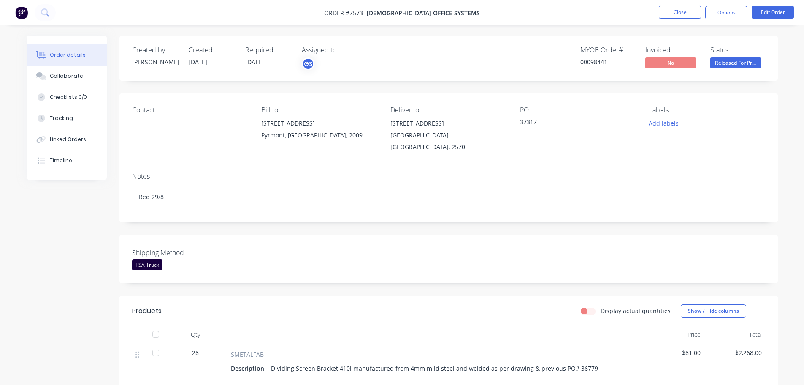
click at [21, 11] on img at bounding box center [21, 12] width 13 height 13
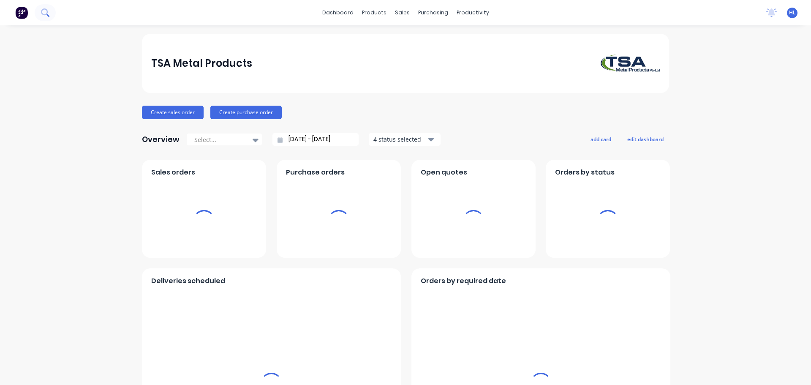
click at [45, 12] on icon at bounding box center [45, 12] width 8 height 8
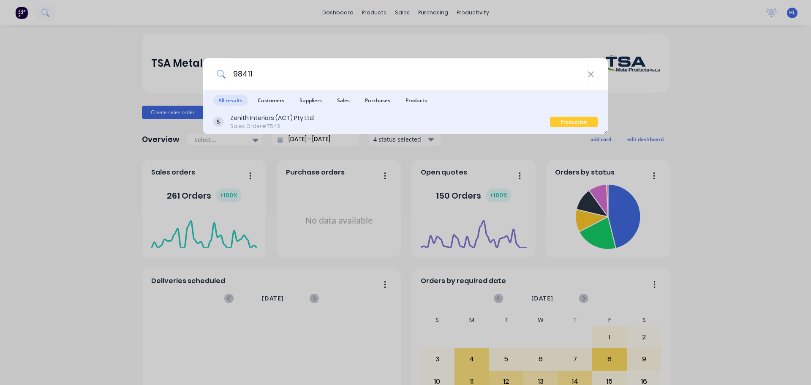
type input "98411"
click at [318, 123] on div "Zenith Interiors (ACT) Pty Ltd Sales Order #7543" at bounding box center [381, 122] width 337 height 16
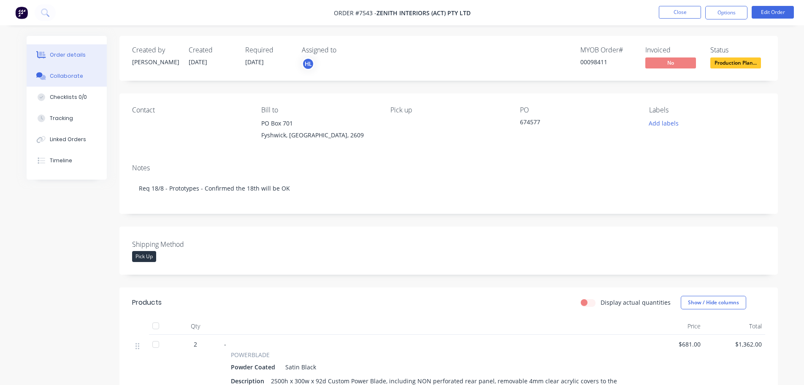
click at [59, 73] on div "Collaborate" at bounding box center [66, 76] width 33 height 8
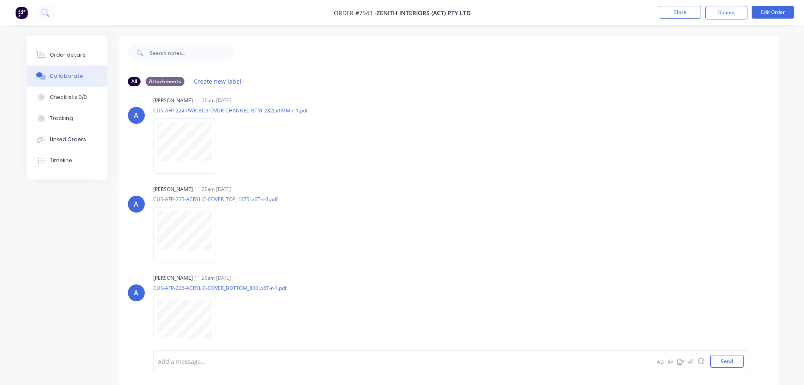
scroll to position [946, 0]
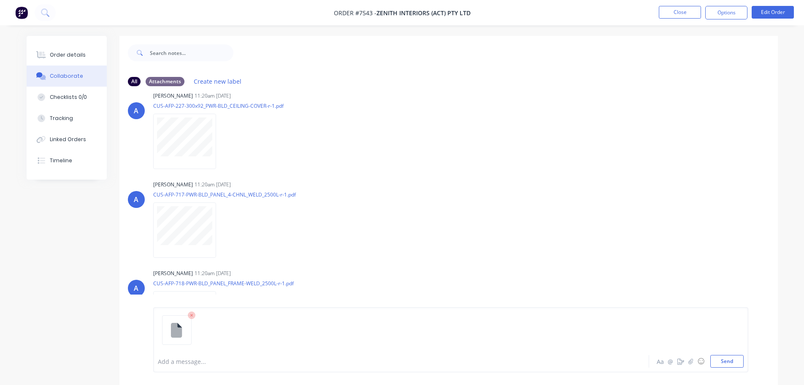
click at [224, 365] on div at bounding box center [377, 361] width 439 height 9
click at [725, 366] on button "Send" at bounding box center [727, 361] width 33 height 13
click at [65, 53] on div "Order details" at bounding box center [68, 55] width 36 height 8
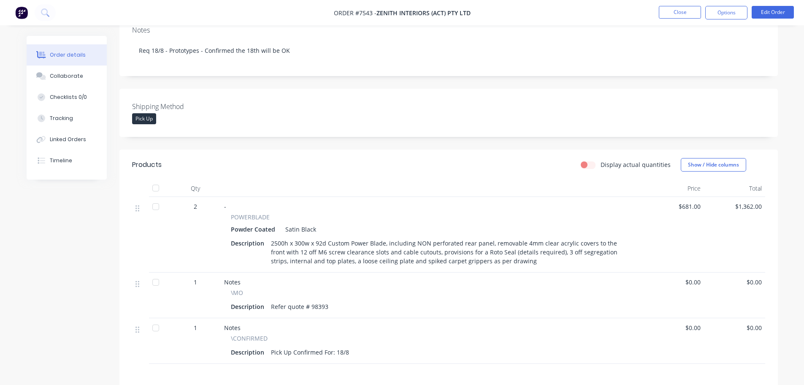
scroll to position [169, 0]
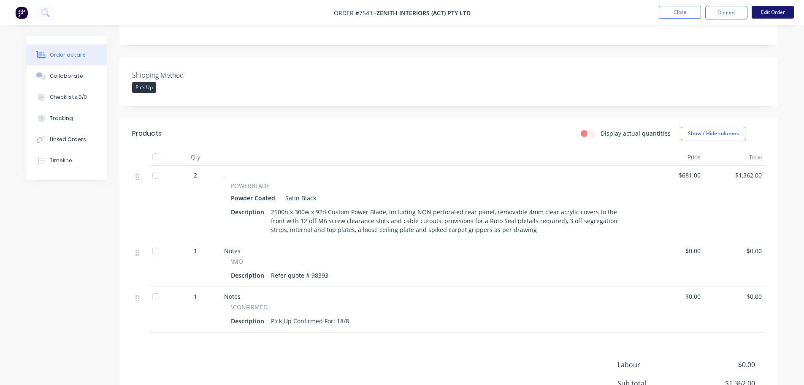
click at [774, 11] on button "Edit Order" at bounding box center [773, 12] width 42 height 13
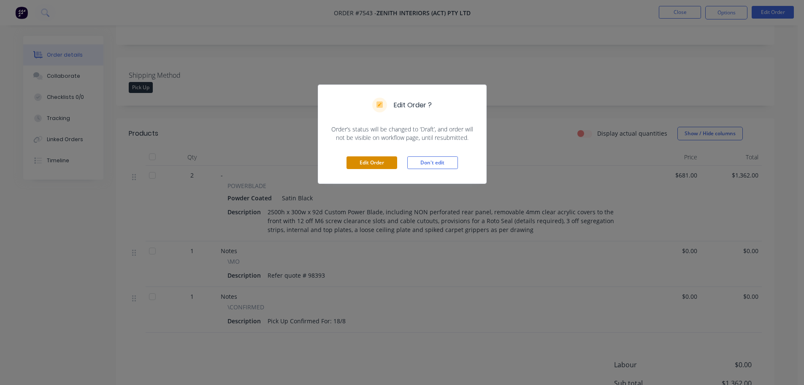
click at [390, 163] on button "Edit Order" at bounding box center [372, 162] width 51 height 13
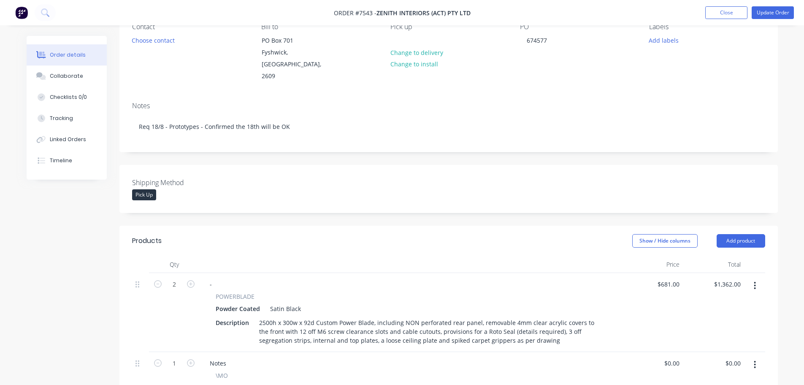
scroll to position [84, 0]
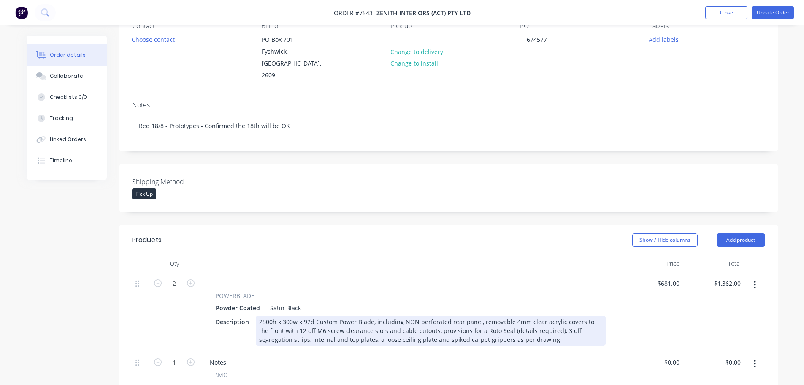
click at [513, 315] on div "2500h x 300w x 92d Custom Power Blade, including NON perforated rear panel, rem…" at bounding box center [431, 330] width 350 height 30
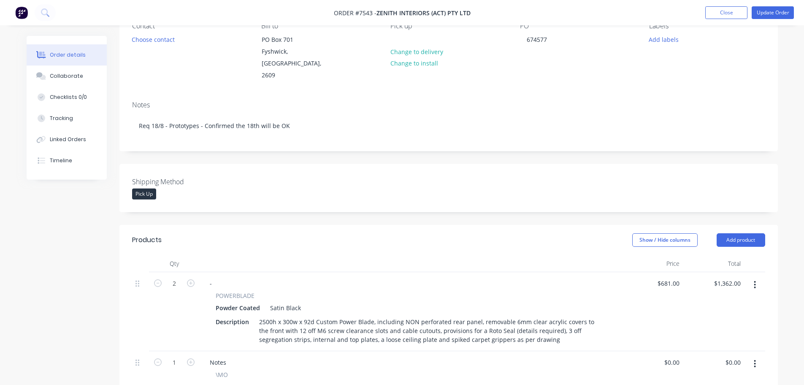
click at [588, 209] on div "Created by Allisa Created 05/08/25 Required 14/08/25 Assigned to HL MYOB Order …" at bounding box center [448, 305] width 659 height 709
click at [777, 11] on button "Update Order" at bounding box center [773, 12] width 42 height 13
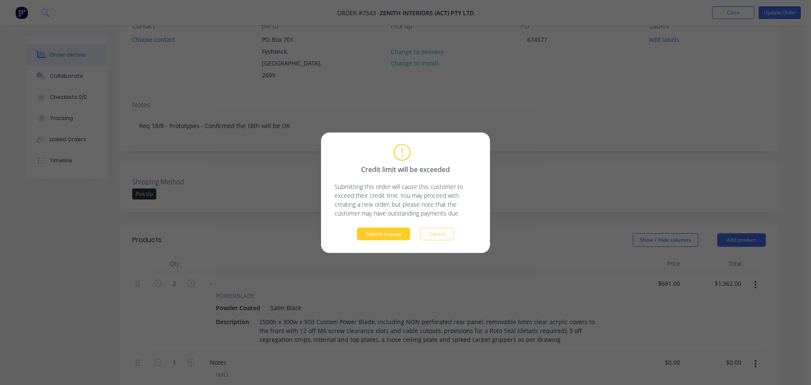
click at [368, 233] on button "Submit anyway" at bounding box center [383, 233] width 53 height 13
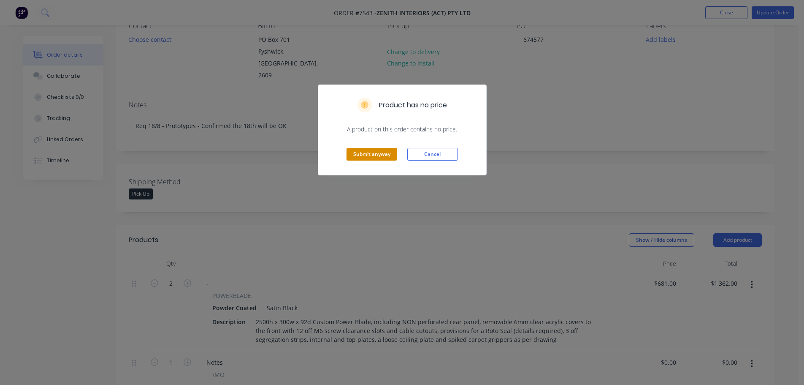
click at [376, 159] on button "Submit anyway" at bounding box center [372, 154] width 51 height 13
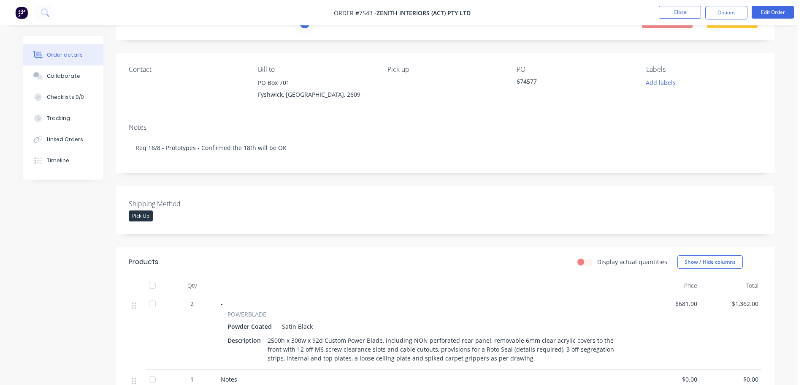
scroll to position [0, 0]
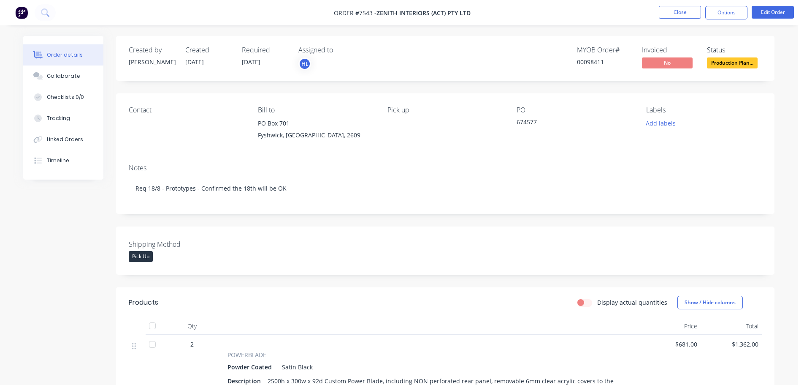
click at [710, 66] on span "Production Plan..." at bounding box center [732, 62] width 51 height 11
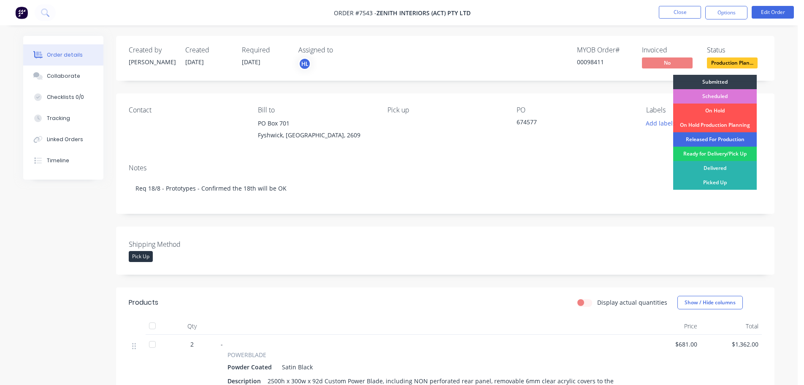
click at [709, 137] on div "Released For Production" at bounding box center [715, 139] width 84 height 14
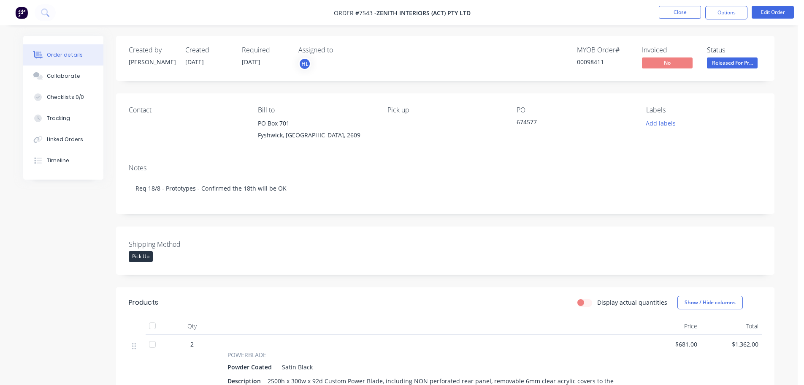
click at [21, 11] on img at bounding box center [21, 12] width 13 height 13
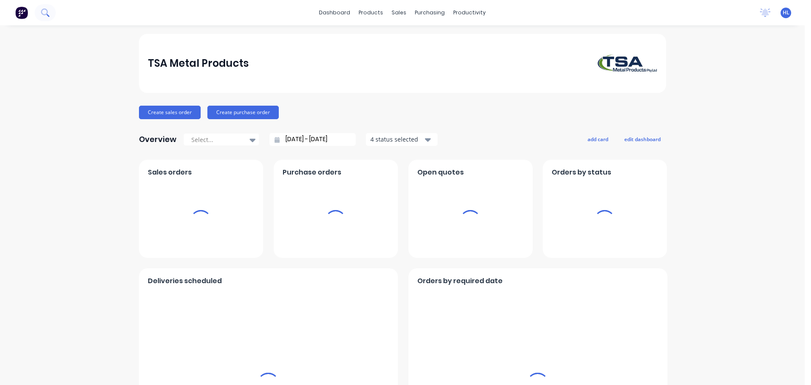
click at [44, 14] on icon at bounding box center [45, 12] width 8 height 8
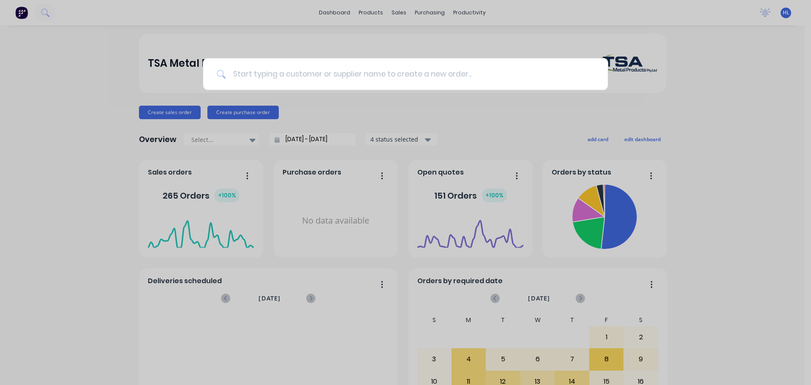
click at [280, 69] on input at bounding box center [410, 74] width 368 height 32
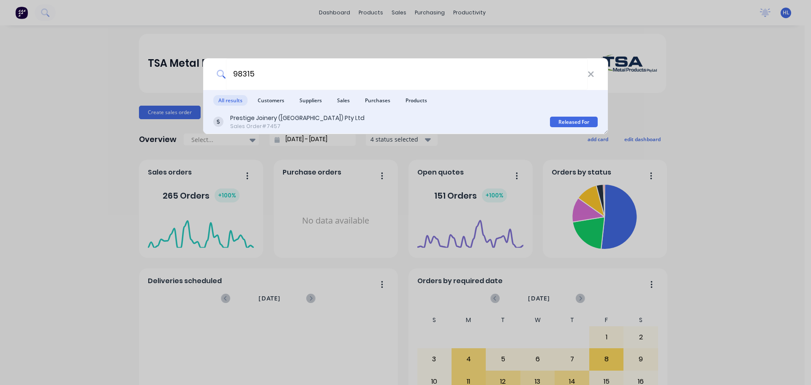
type input "98315"
click at [360, 123] on div "Prestige Joinery (NSW) Pty Ltd Sales Order #7457" at bounding box center [381, 122] width 337 height 16
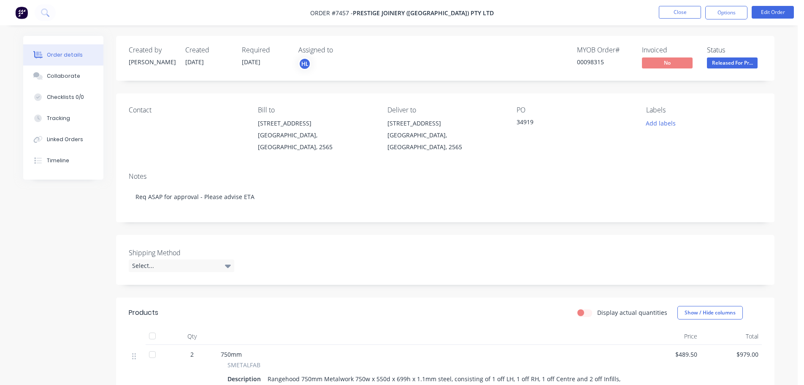
click at [22, 12] on img at bounding box center [21, 12] width 13 height 13
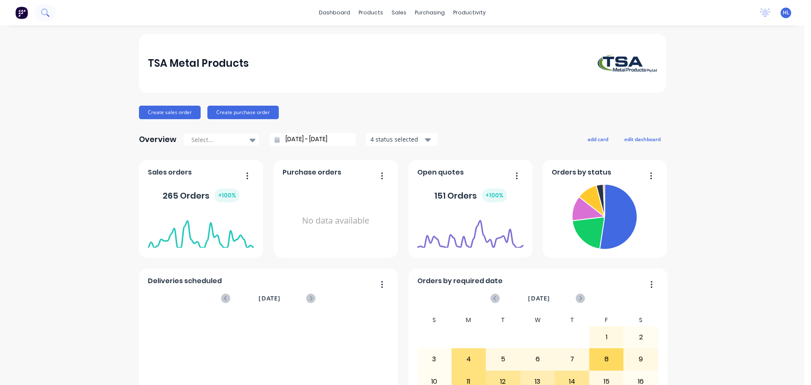
click at [46, 12] on icon at bounding box center [45, 12] width 8 height 8
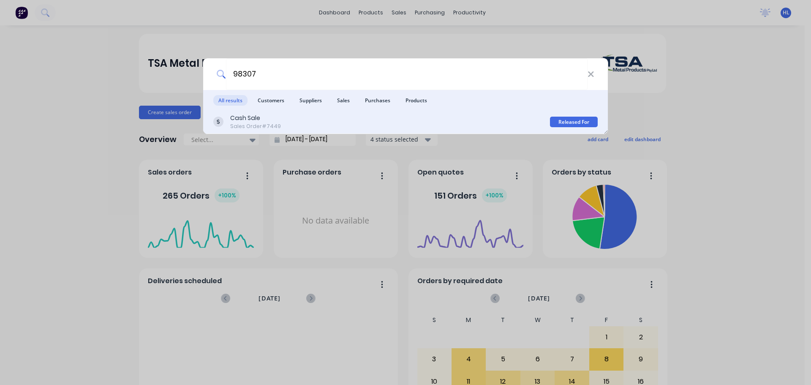
type input "98307"
click at [280, 125] on div "Cash Sale Sales Order #7449" at bounding box center [381, 122] width 337 height 16
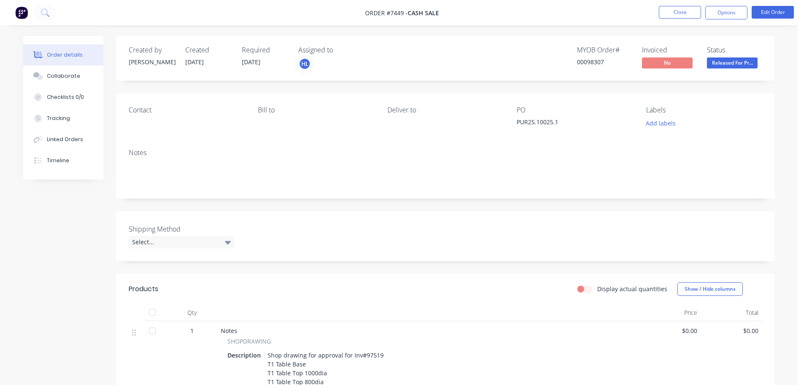
click at [22, 14] on img at bounding box center [21, 12] width 13 height 13
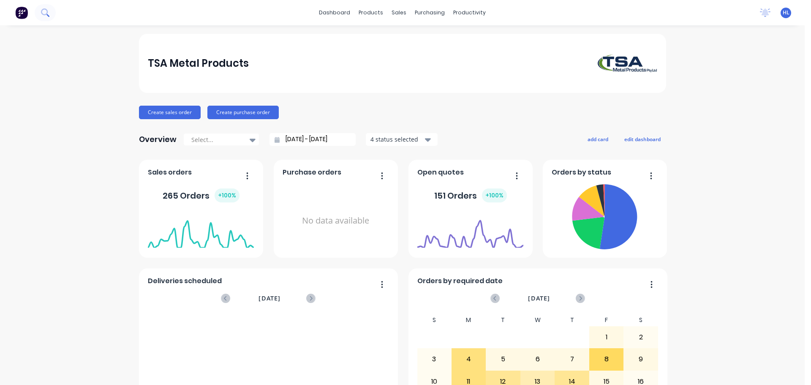
click at [49, 8] on icon at bounding box center [45, 12] width 8 height 8
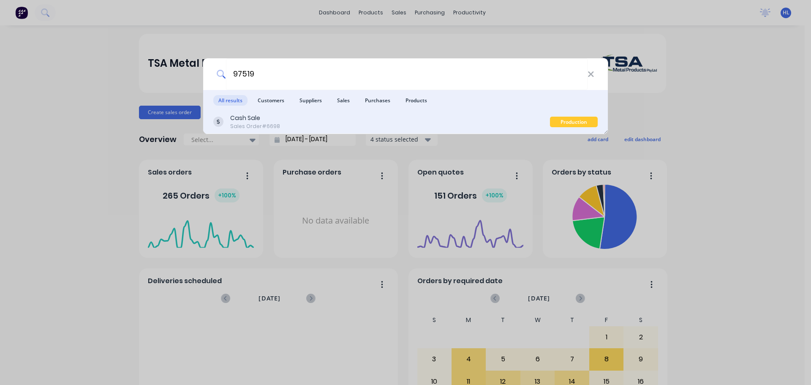
type input "97519"
click at [307, 125] on div "Cash Sale Sales Order #6698" at bounding box center [381, 122] width 337 height 16
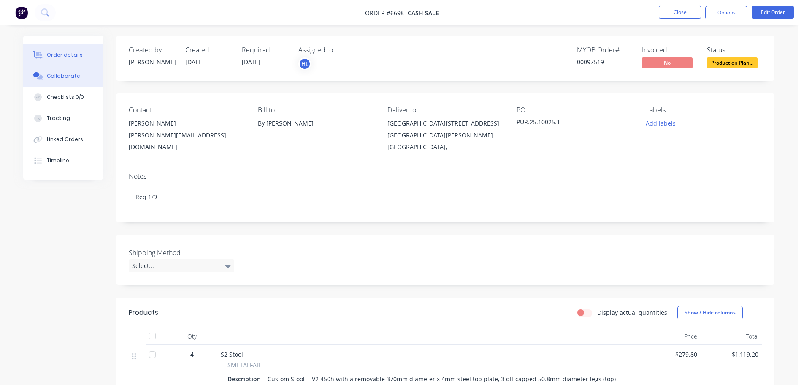
click at [51, 80] on button "Collaborate" at bounding box center [63, 75] width 80 height 21
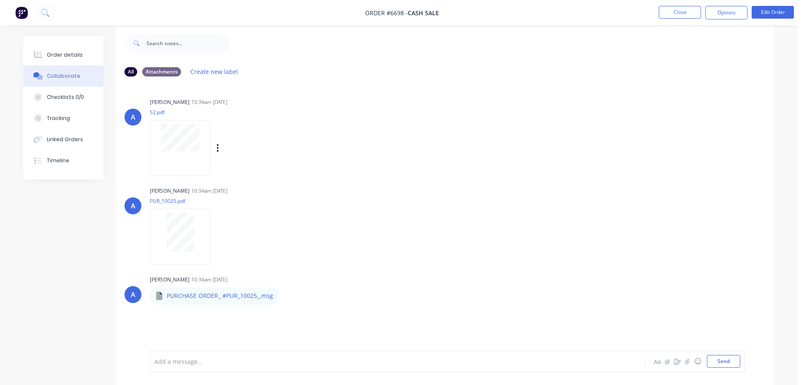
scroll to position [13, 0]
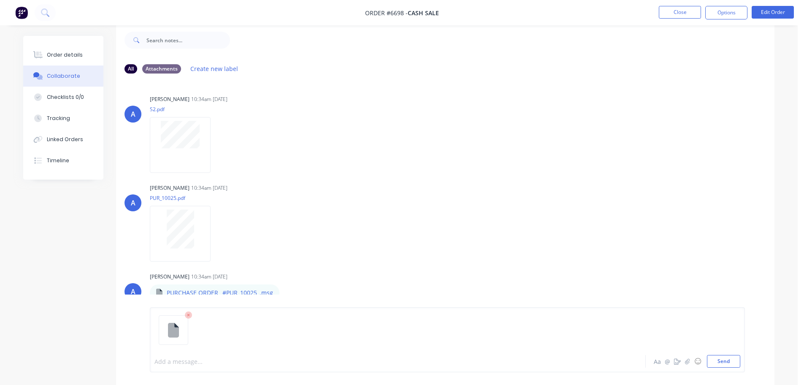
click at [177, 363] on div at bounding box center [374, 361] width 439 height 9
click at [732, 356] on button "Send" at bounding box center [723, 361] width 33 height 13
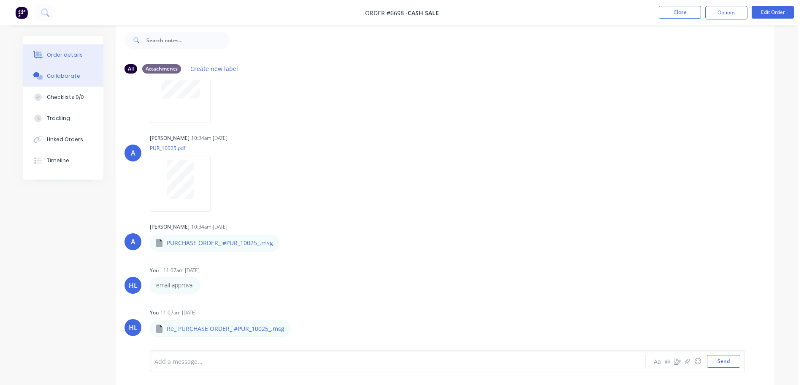
click at [74, 53] on div "Order details" at bounding box center [65, 55] width 36 height 8
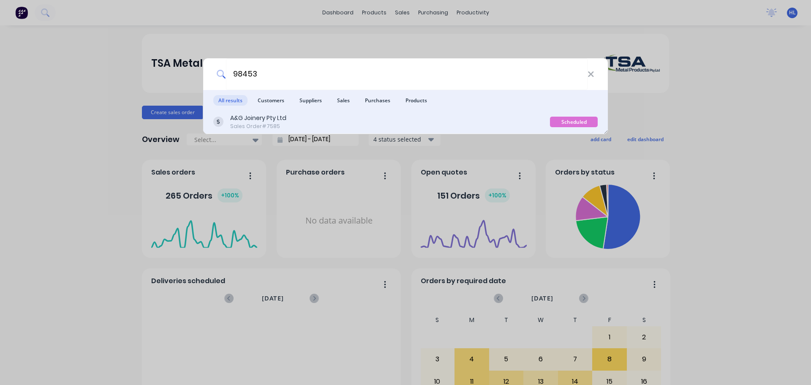
type input "98453"
click at [304, 119] on div "A&G Joinery Pty Ltd Sales Order #7585" at bounding box center [381, 122] width 337 height 16
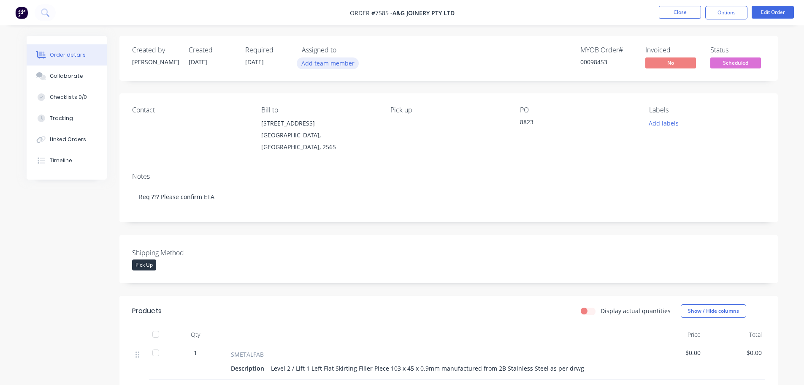
click at [320, 68] on button "Add team member" at bounding box center [328, 62] width 62 height 11
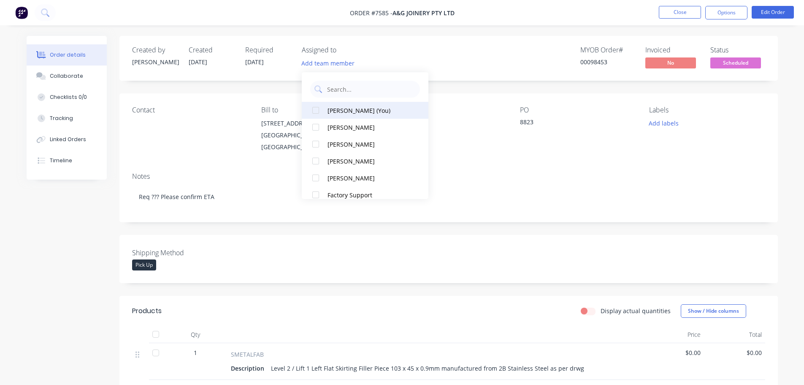
click at [314, 110] on div at bounding box center [315, 110] width 17 height 17
click at [527, 14] on nav "Order #7585 - A&G Joinery Pty Ltd Close Options Edit Order" at bounding box center [402, 12] width 804 height 25
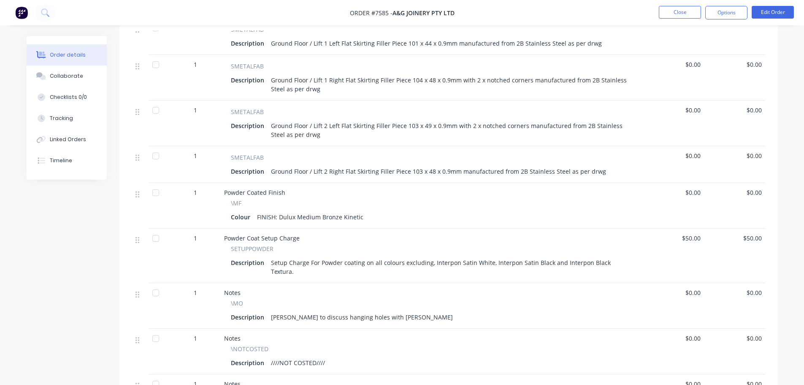
scroll to position [633, 0]
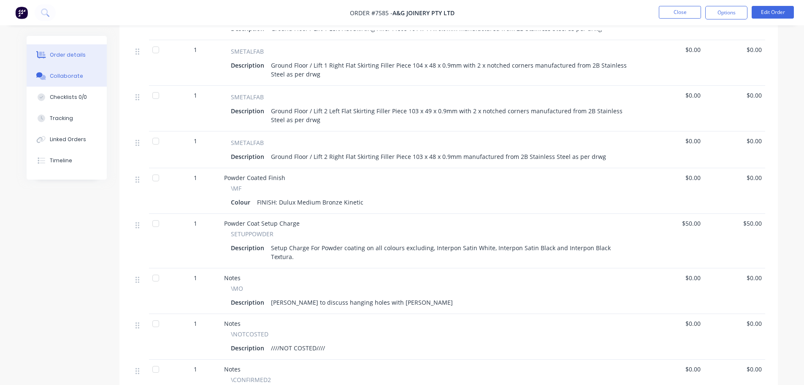
click at [57, 75] on div "Collaborate" at bounding box center [66, 76] width 33 height 8
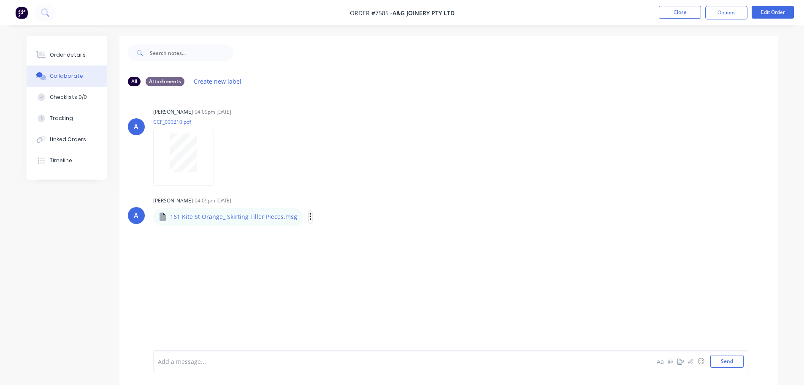
click at [310, 217] on icon "button" at bounding box center [311, 217] width 3 height 10
click at [342, 242] on button "Download" at bounding box center [365, 239] width 95 height 19
click at [65, 50] on button "Order details" at bounding box center [67, 54] width 80 height 21
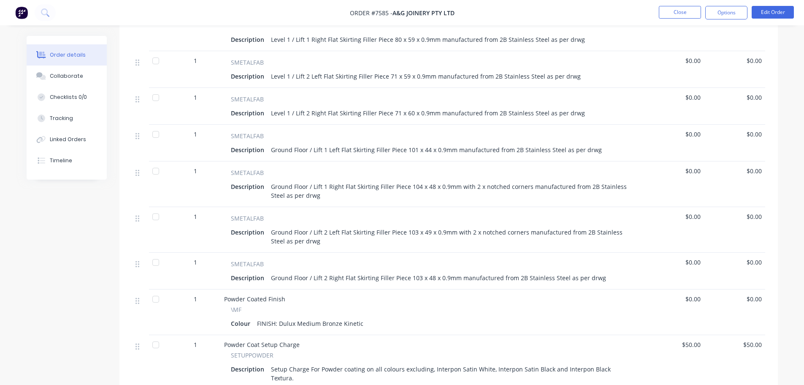
scroll to position [261, 0]
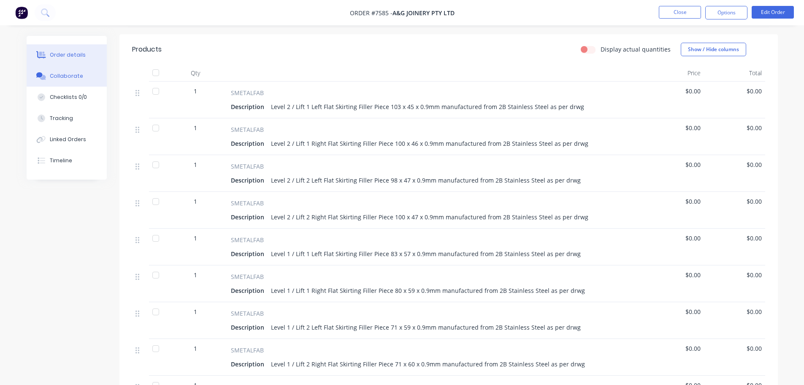
click at [81, 81] on button "Collaborate" at bounding box center [67, 75] width 80 height 21
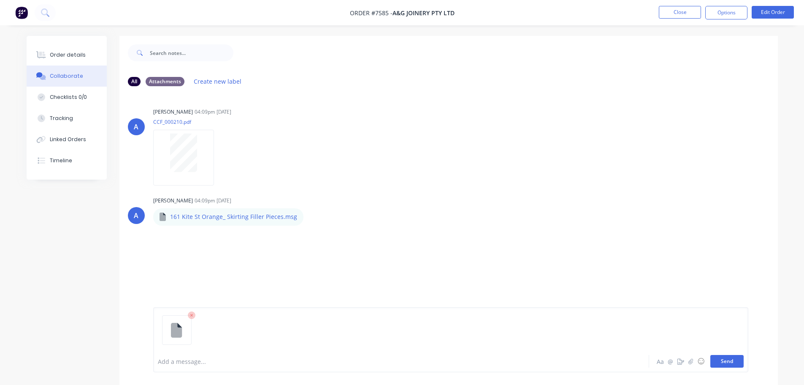
click at [723, 361] on button "Send" at bounding box center [727, 361] width 33 height 13
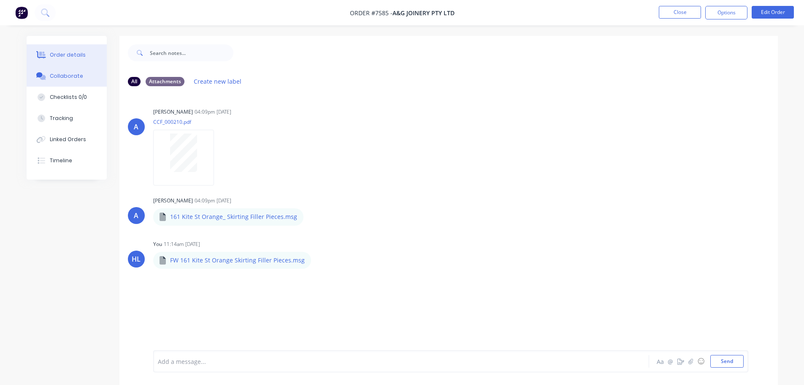
click at [44, 46] on button "Order details" at bounding box center [67, 54] width 80 height 21
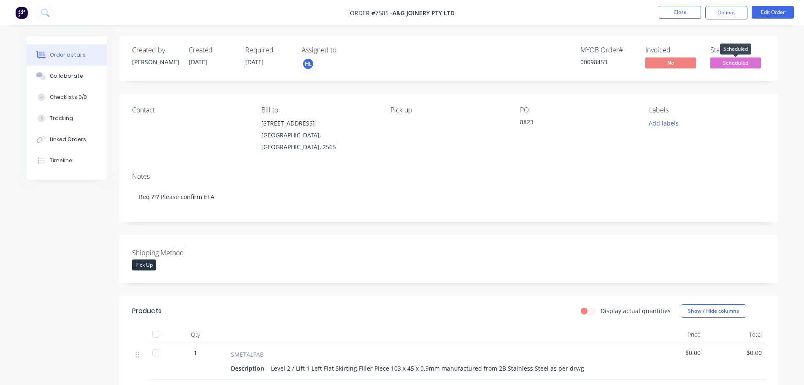
click at [730, 62] on span "Scheduled" at bounding box center [736, 62] width 51 height 11
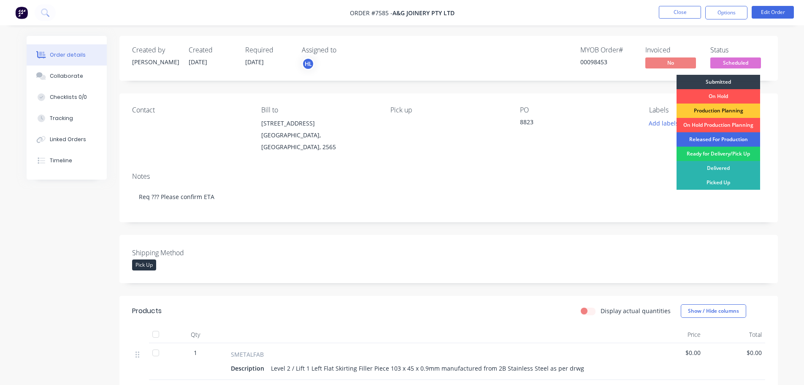
click at [717, 138] on div "Released For Production" at bounding box center [719, 139] width 84 height 14
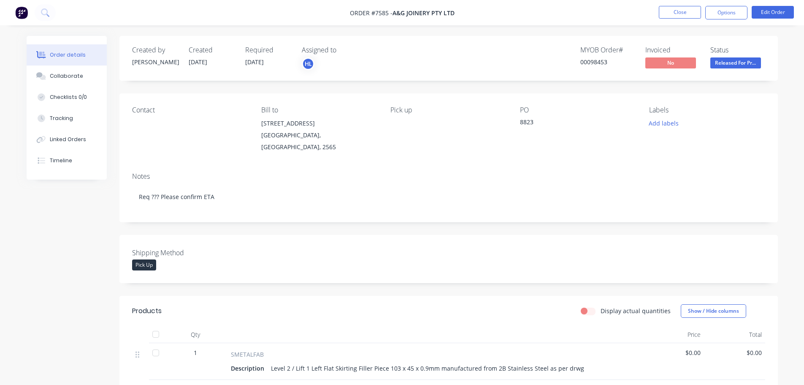
click at [23, 14] on img at bounding box center [21, 12] width 13 height 13
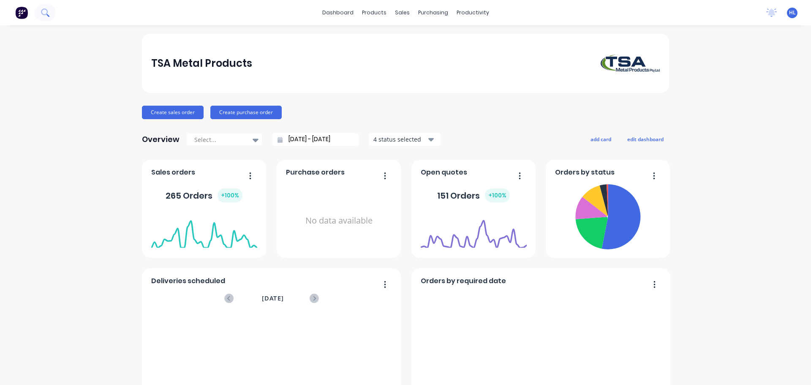
click at [46, 14] on icon at bounding box center [44, 11] width 7 height 7
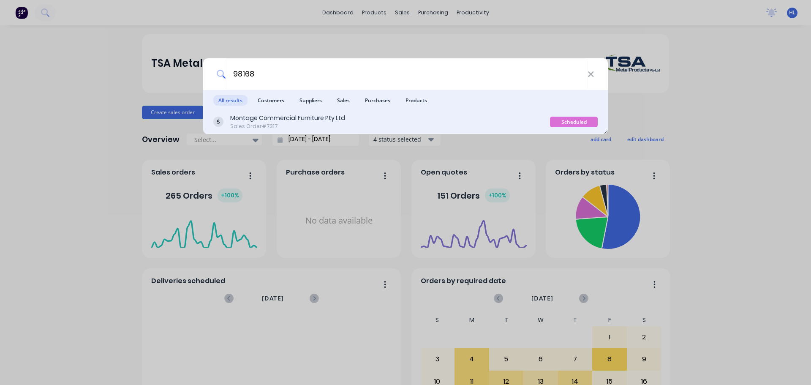
type input "98168"
click at [384, 122] on div "Montage Commercial Furniture Pty Ltd Sales Order #7317" at bounding box center [381, 122] width 337 height 16
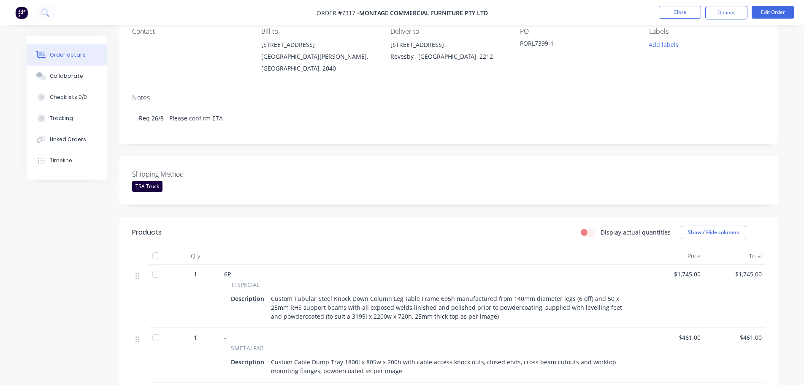
scroll to position [211, 0]
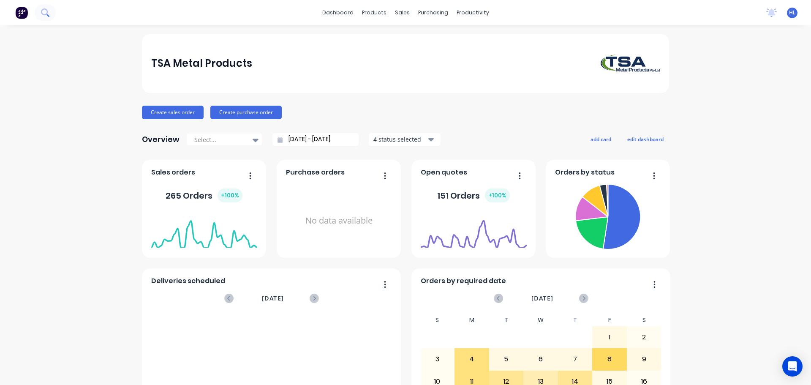
click at [44, 13] on icon at bounding box center [45, 12] width 8 height 8
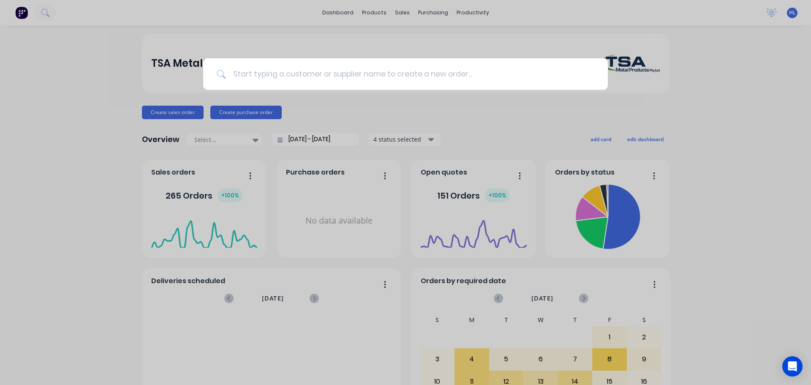
click at [355, 73] on input at bounding box center [410, 74] width 368 height 32
click at [349, 79] on input at bounding box center [410, 74] width 368 height 32
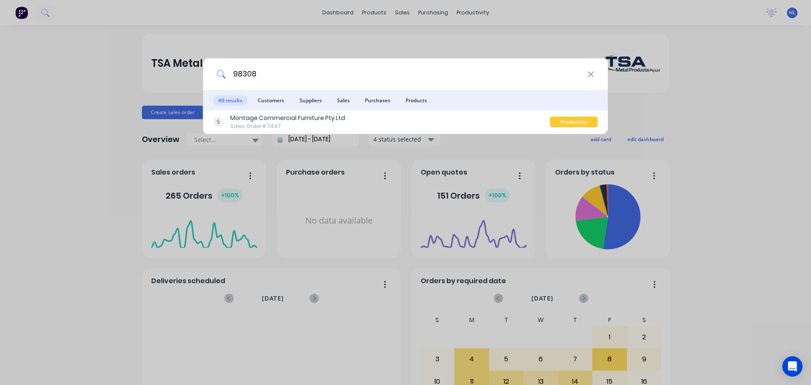
type input "98308"
click at [333, 122] on div "Montage Commercial Furniture Pty Ltd" at bounding box center [287, 118] width 115 height 9
